Goal: Task Accomplishment & Management: Manage account settings

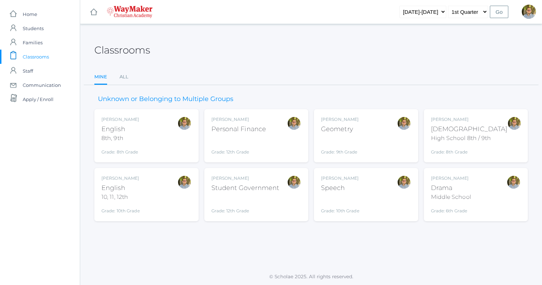
click at [356, 127] on div "Geometry" at bounding box center [340, 129] width 38 height 10
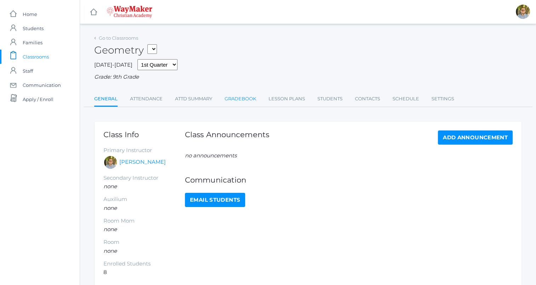
click at [241, 93] on link "Gradebook" at bounding box center [241, 99] width 32 height 14
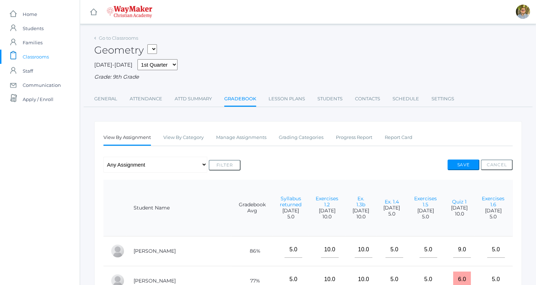
click at [40, 57] on span "Classrooms" at bounding box center [36, 57] width 26 height 14
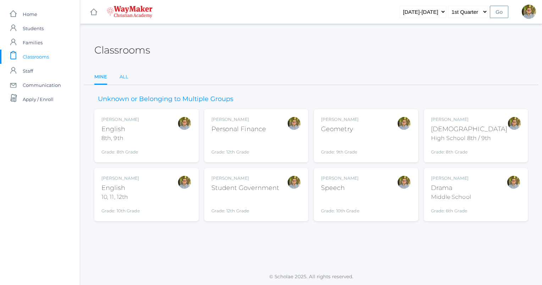
click at [124, 77] on link "All" at bounding box center [123, 77] width 9 height 14
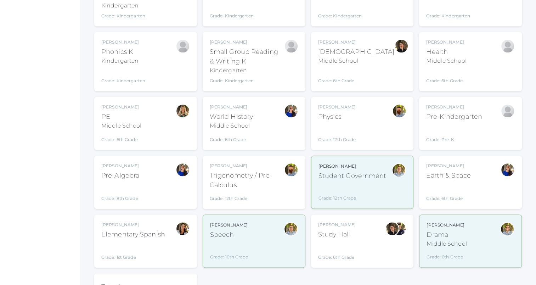
scroll to position [806, 0]
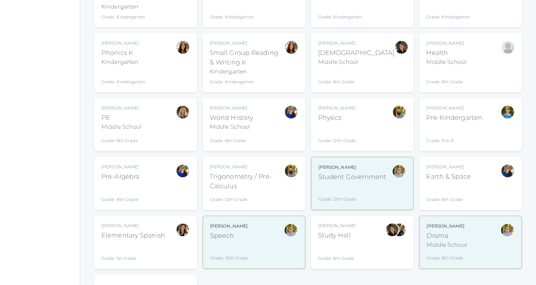
click at [273, 172] on div "Trigonometry / Pre-Calculus" at bounding box center [247, 181] width 74 height 19
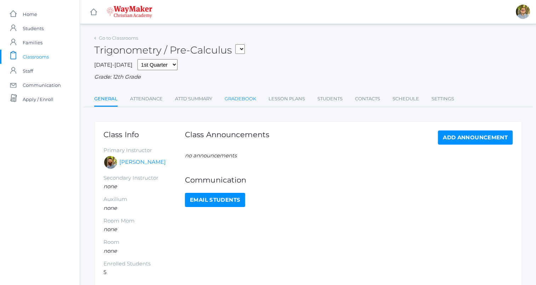
click at [248, 101] on link "Gradebook" at bounding box center [241, 99] width 32 height 14
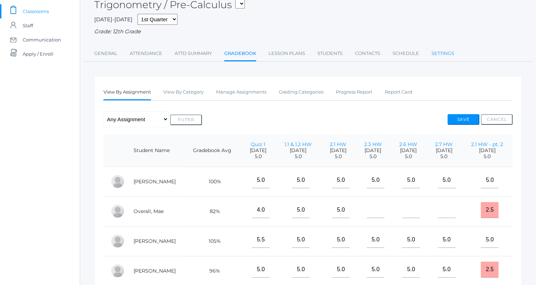
scroll to position [46, 0]
click at [254, 96] on link "Manage Assignments" at bounding box center [241, 91] width 50 height 14
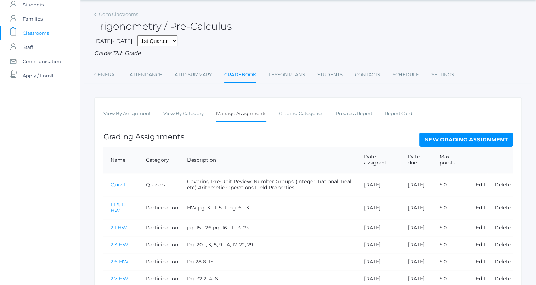
scroll to position [32, 0]
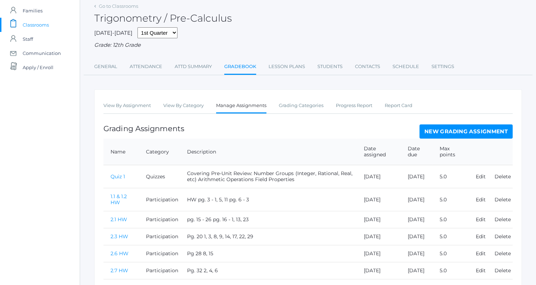
click at [472, 132] on link "New Grading Assignment" at bounding box center [466, 131] width 93 height 14
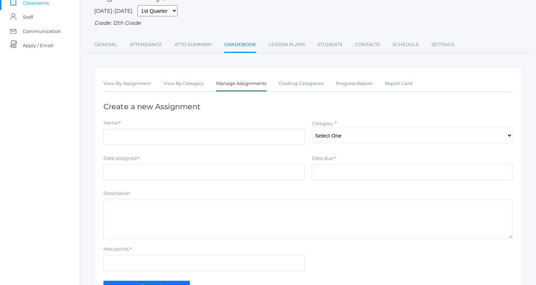
scroll to position [104, 0]
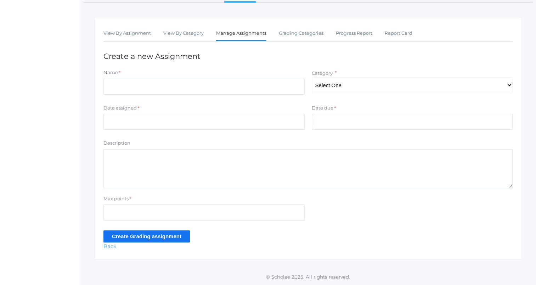
click at [112, 248] on link "Back" at bounding box center [110, 246] width 13 height 7
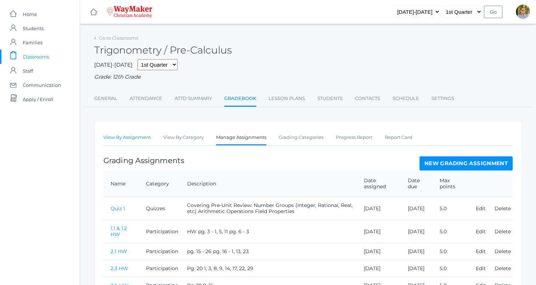
click at [130, 139] on link "View By Assignment" at bounding box center [127, 137] width 47 height 14
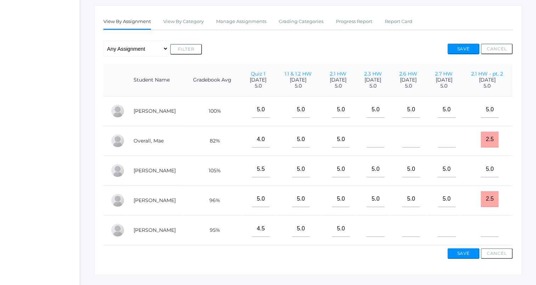
scroll to position [116, 0]
click at [452, 147] on input"] "text" at bounding box center [447, 139] width 18 height 16
type input"] "8"
click at [498, 50] on button "Cancel" at bounding box center [497, 48] width 32 height 11
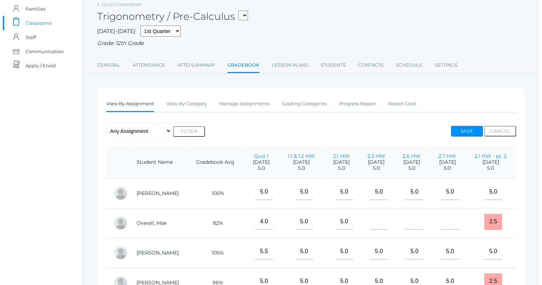
scroll to position [0, 0]
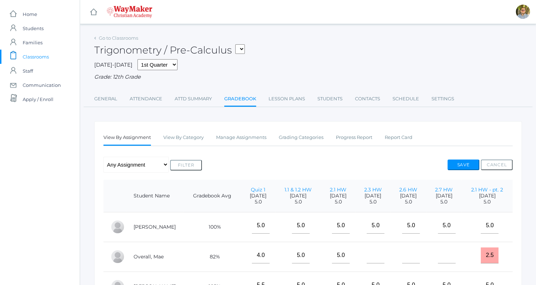
click at [45, 56] on span "Classrooms" at bounding box center [36, 57] width 26 height 14
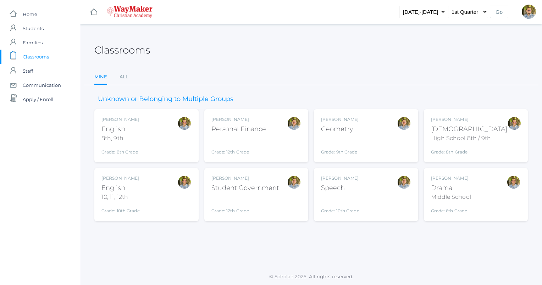
click at [364, 132] on div "Kylen Braileanu Geometry Grade: 9th Grade GEOM" at bounding box center [366, 135] width 90 height 39
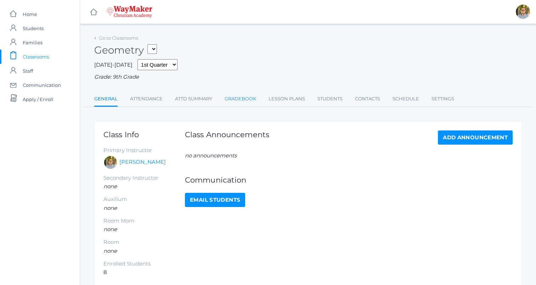
click at [242, 102] on link "Gradebook" at bounding box center [241, 99] width 32 height 14
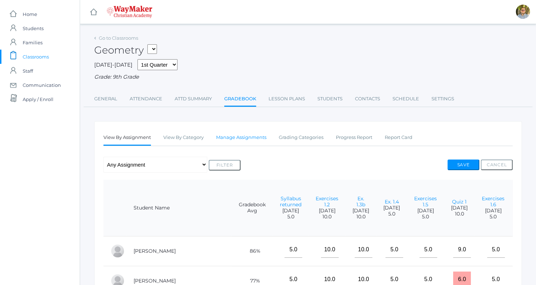
click at [256, 138] on link "Manage Assignments" at bounding box center [241, 137] width 50 height 14
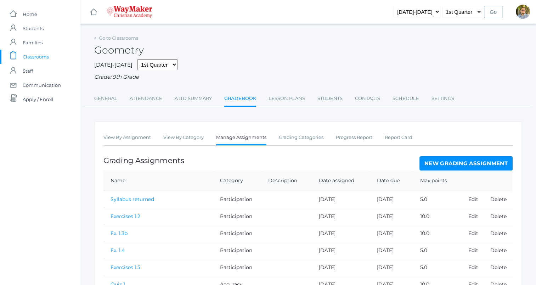
click at [469, 163] on link "New Grading Assignment" at bounding box center [466, 163] width 93 height 14
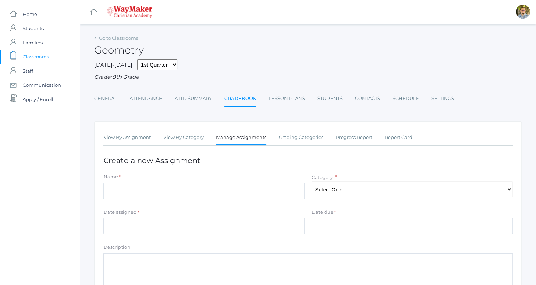
click at [266, 185] on input "Name" at bounding box center [204, 191] width 201 height 16
type input "Test 1"
click at [338, 192] on select "Select One Participation Accuracy" at bounding box center [412, 189] width 201 height 16
select select "1139"
click at [312, 181] on select "Select One Participation Accuracy" at bounding box center [412, 189] width 201 height 16
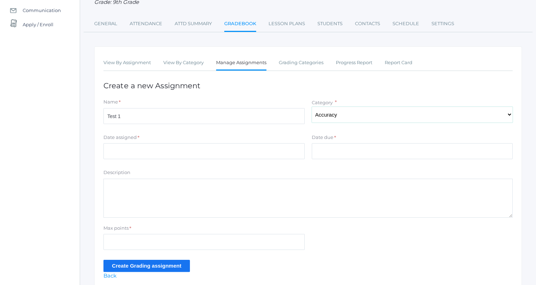
scroll to position [79, 0]
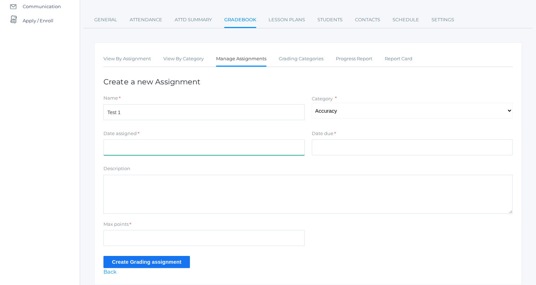
click at [236, 143] on input "Date assigned" at bounding box center [204, 147] width 201 height 16
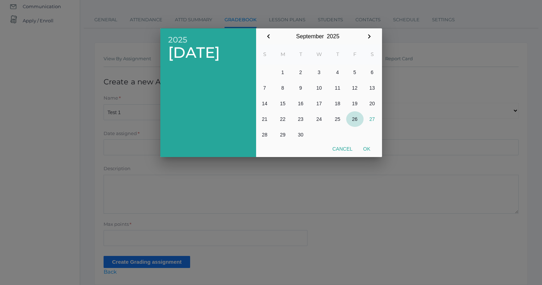
click at [354, 122] on button "26" at bounding box center [354, 119] width 17 height 16
click at [370, 147] on button "Ok" at bounding box center [367, 148] width 18 height 13
type input "[DATE]"
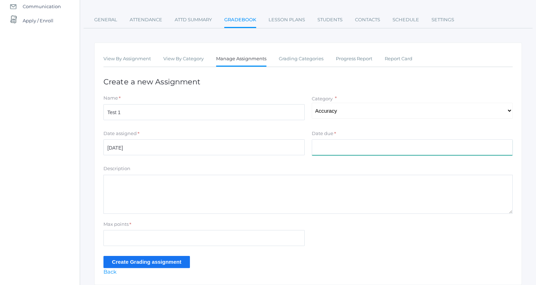
click at [365, 150] on input "Date due" at bounding box center [412, 147] width 201 height 16
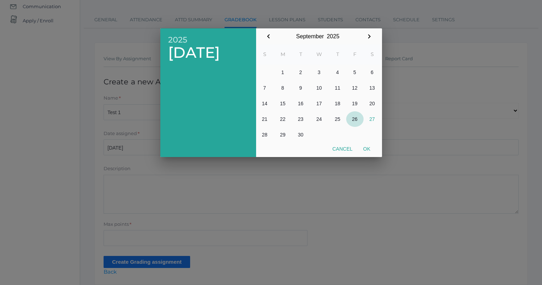
click at [356, 123] on button "26" at bounding box center [354, 119] width 17 height 16
click at [368, 147] on button "Ok" at bounding box center [367, 148] width 18 height 13
type input "[DATE]"
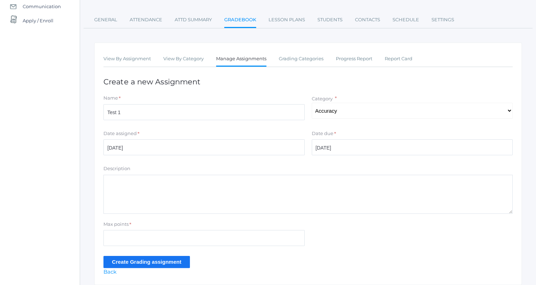
scroll to position [104, 0]
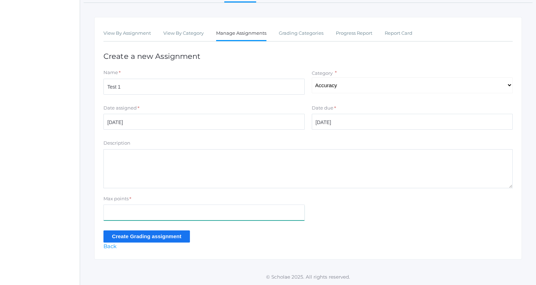
click at [263, 208] on input "Max points" at bounding box center [204, 213] width 201 height 16
type input "96"
click at [178, 235] on input "Create Grading assignment" at bounding box center [147, 236] width 86 height 12
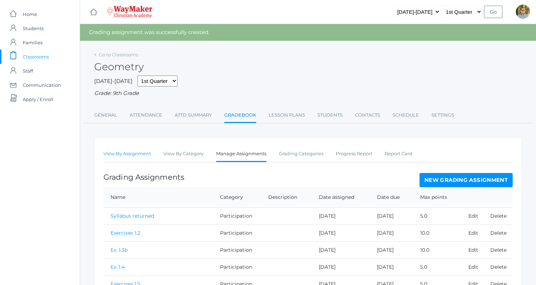
click at [116, 153] on link "View By Assignment" at bounding box center [127, 154] width 47 height 14
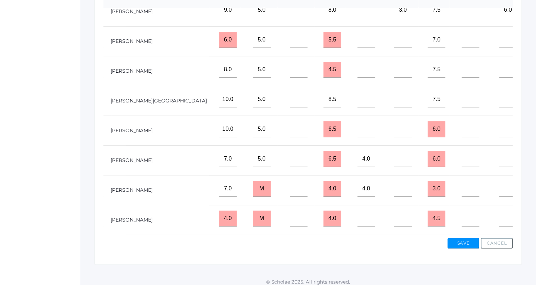
scroll to position [233, 0]
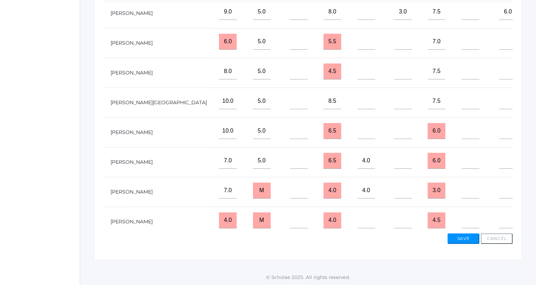
scroll to position [0, 234]
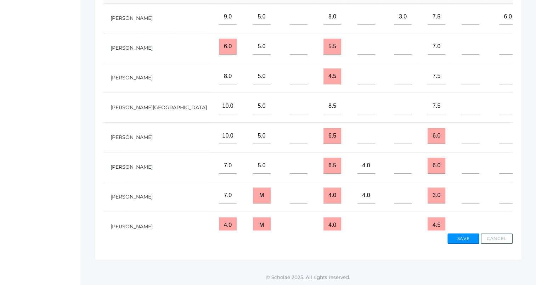
type input"] "68"
type input"] "79"
type input"] "65"
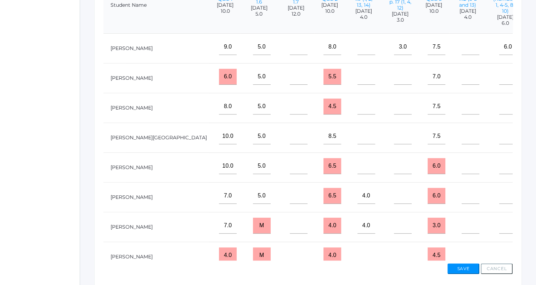
scroll to position [203, 0]
type input"] "74"
type input"] "64"
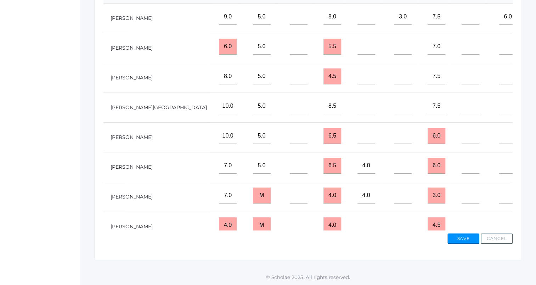
scroll to position [22, 234]
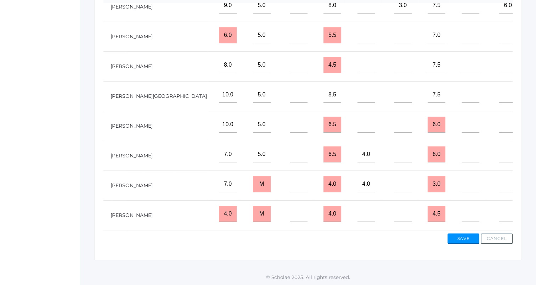
type input"] "77"
type input"] "m"
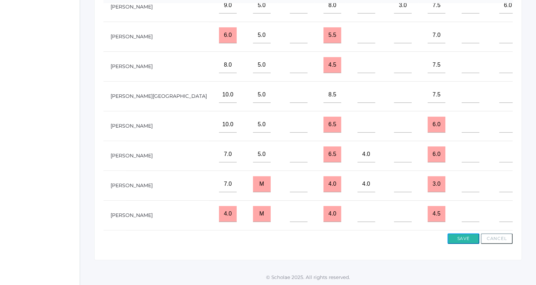
click at [473, 237] on button "Save" at bounding box center [464, 238] width 32 height 11
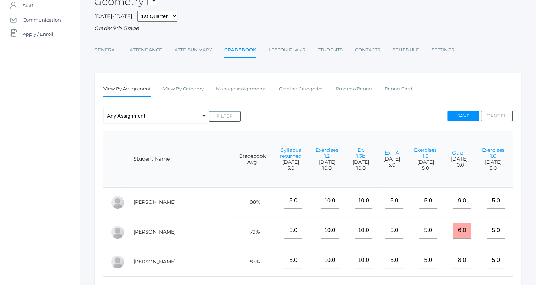
scroll to position [61, 0]
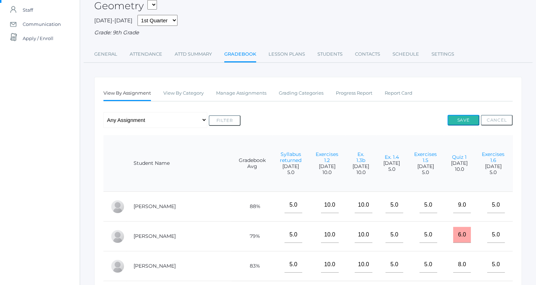
click at [463, 124] on button "Save" at bounding box center [464, 120] width 32 height 11
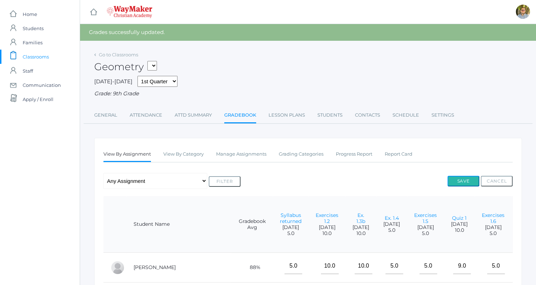
click at [468, 186] on button "Save" at bounding box center [464, 181] width 32 height 11
click at [46, 54] on span "Classrooms" at bounding box center [36, 57] width 26 height 14
